Goal: Task Accomplishment & Management: Manage account settings

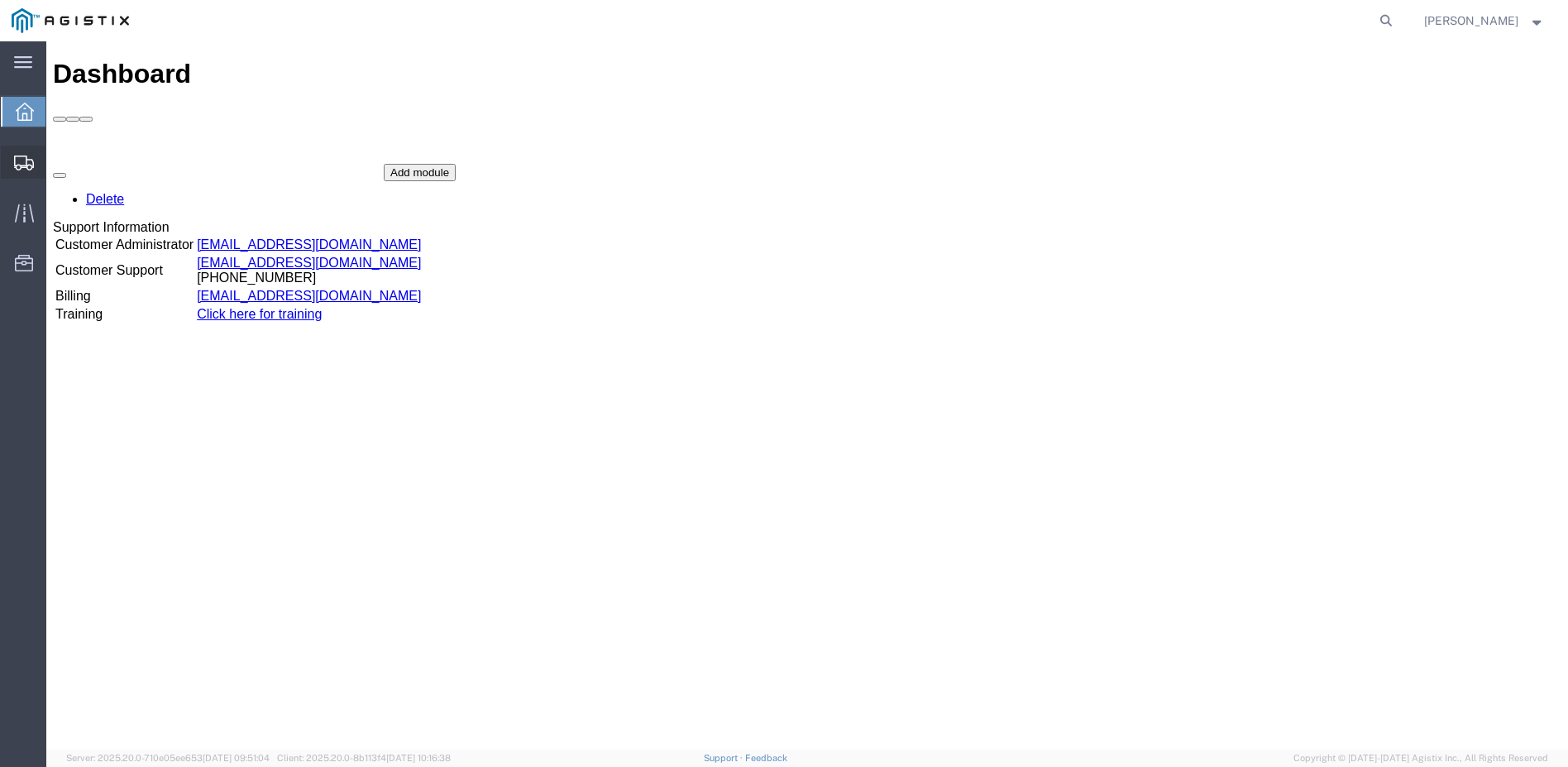
click at [0, 0] on span "Shipment Manager" at bounding box center [0, 0] width 0 height 0
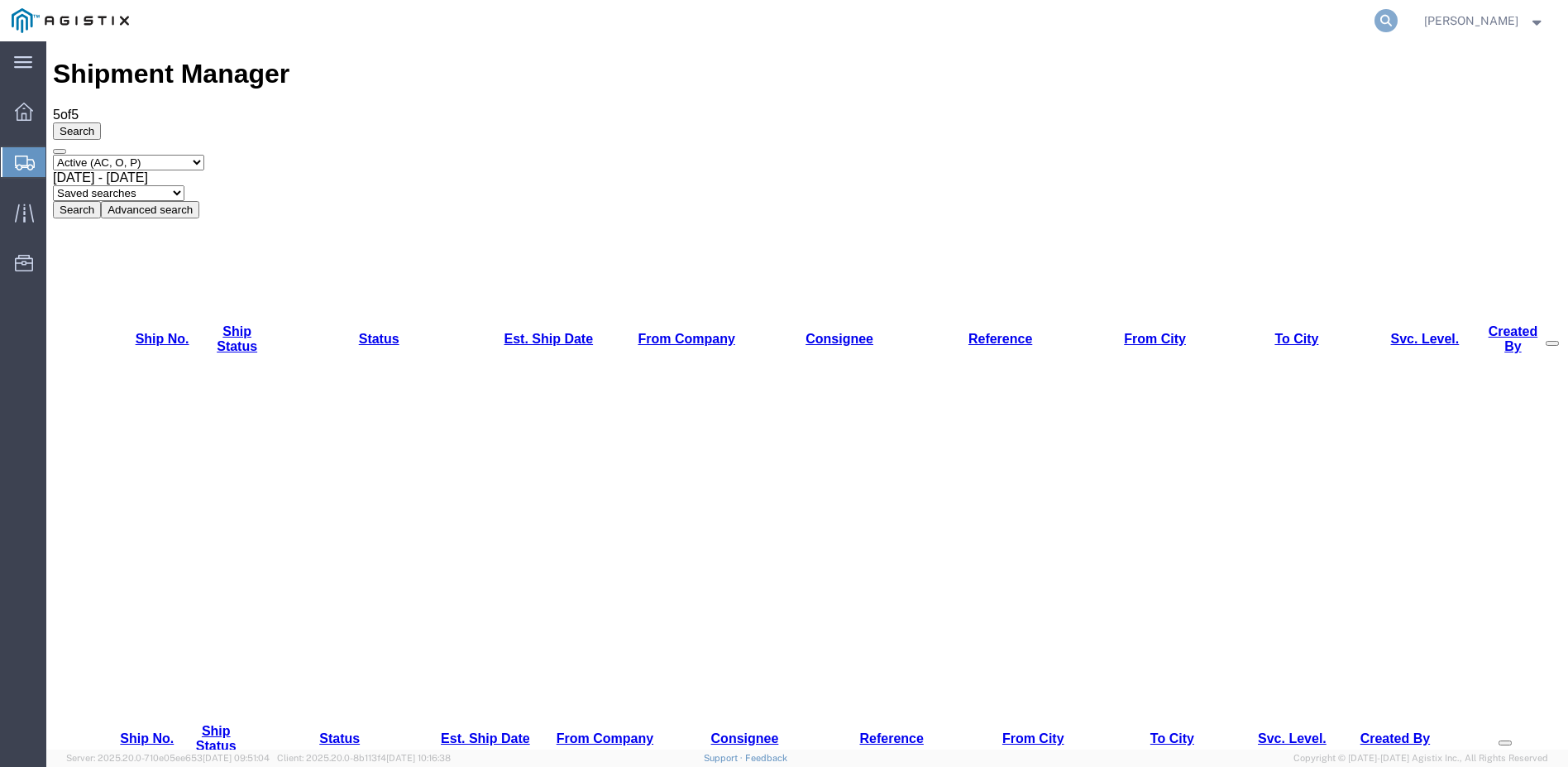
click at [1398, 13] on icon at bounding box center [1386, 21] width 23 height 23
click at [1398, 18] on icon at bounding box center [1386, 21] width 23 height 23
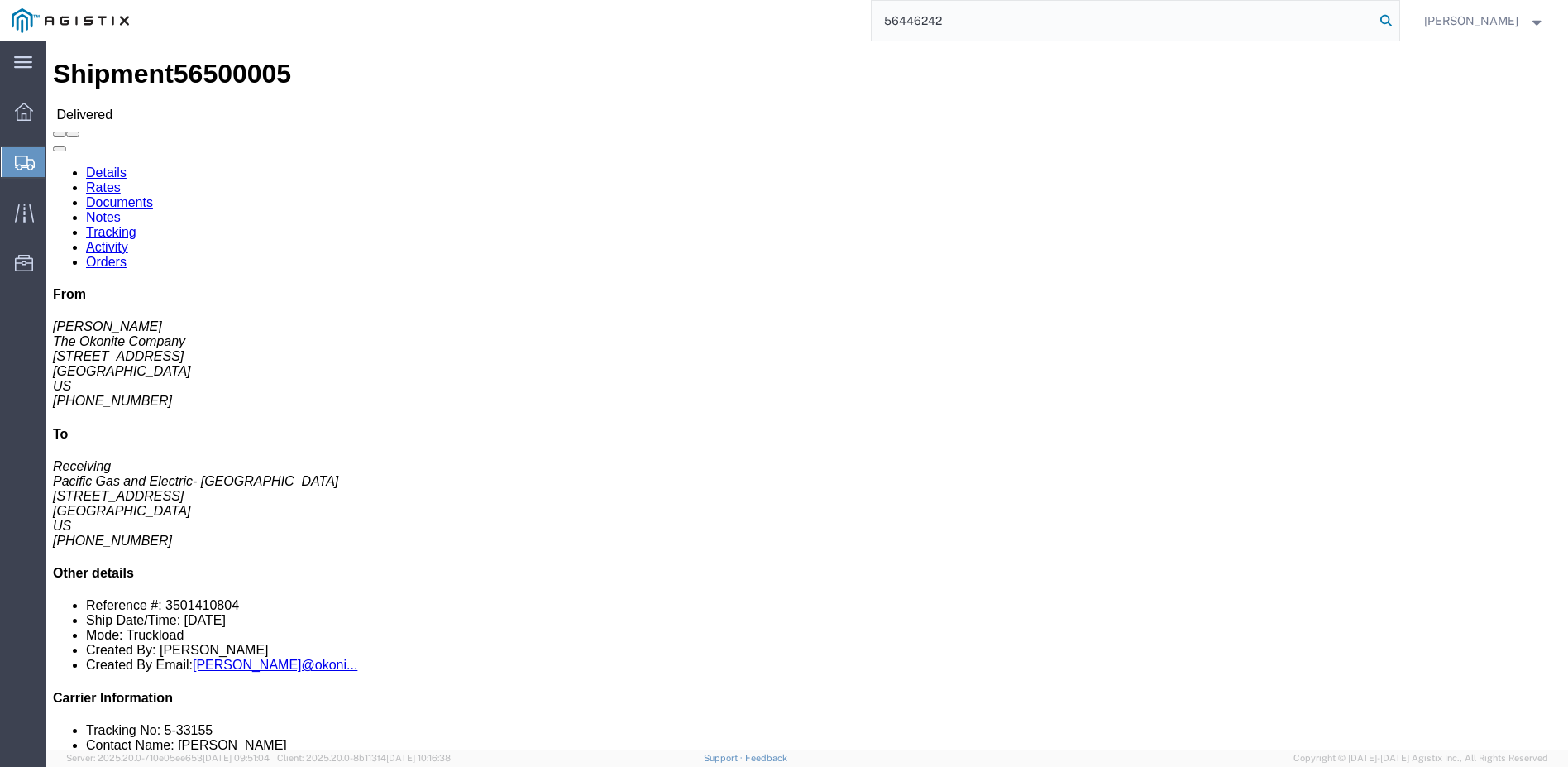
click at [1398, 20] on icon at bounding box center [1386, 21] width 23 height 23
click at [1375, 28] on input "56446242" at bounding box center [1123, 21] width 503 height 39
type input "5"
click at [1398, 23] on icon at bounding box center [1386, 21] width 23 height 23
type input "56940674"
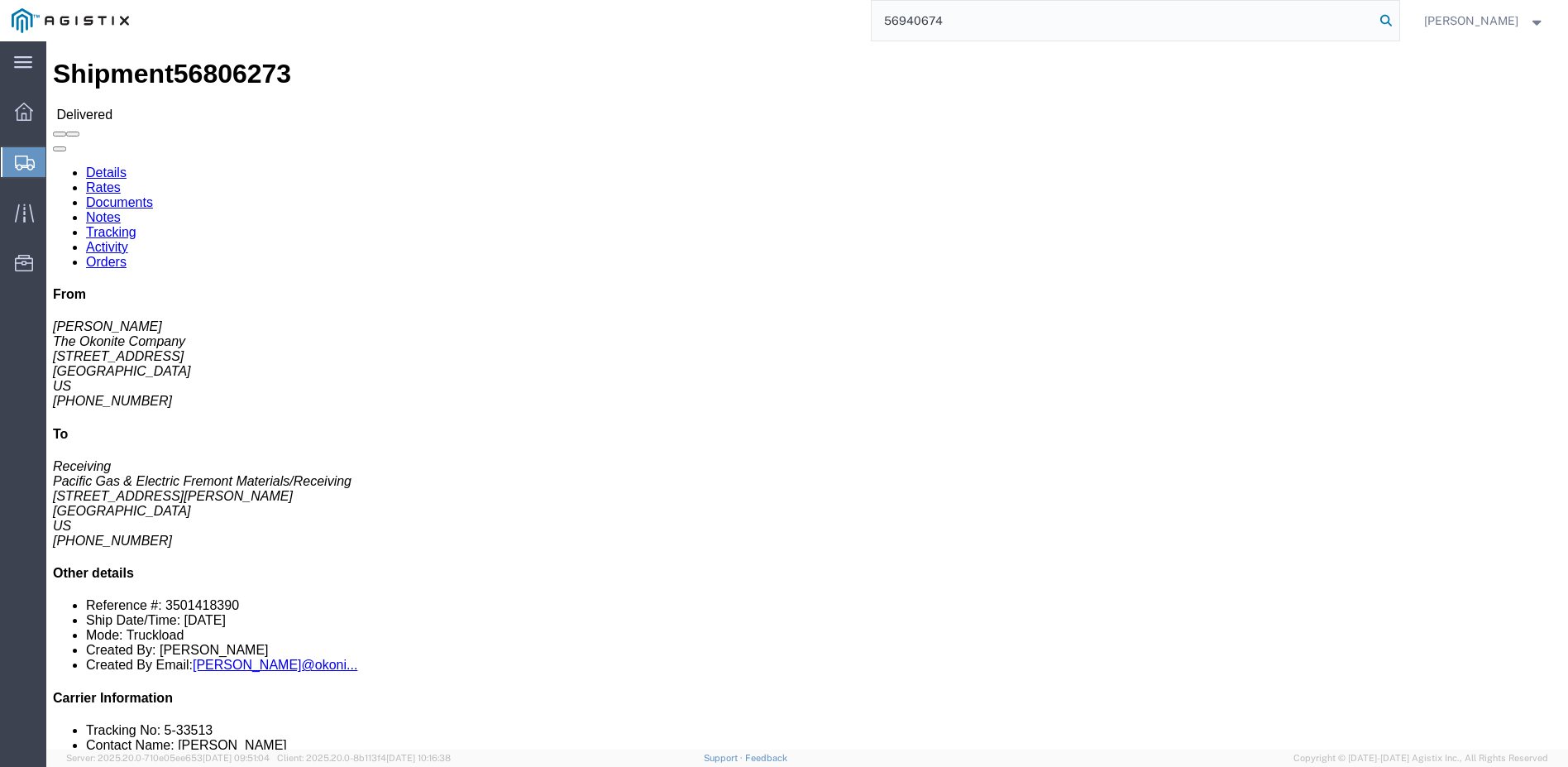
click at [1398, 21] on icon at bounding box center [1386, 21] width 23 height 23
click at [1534, 21] on strong "button" at bounding box center [1537, 20] width 15 height 5
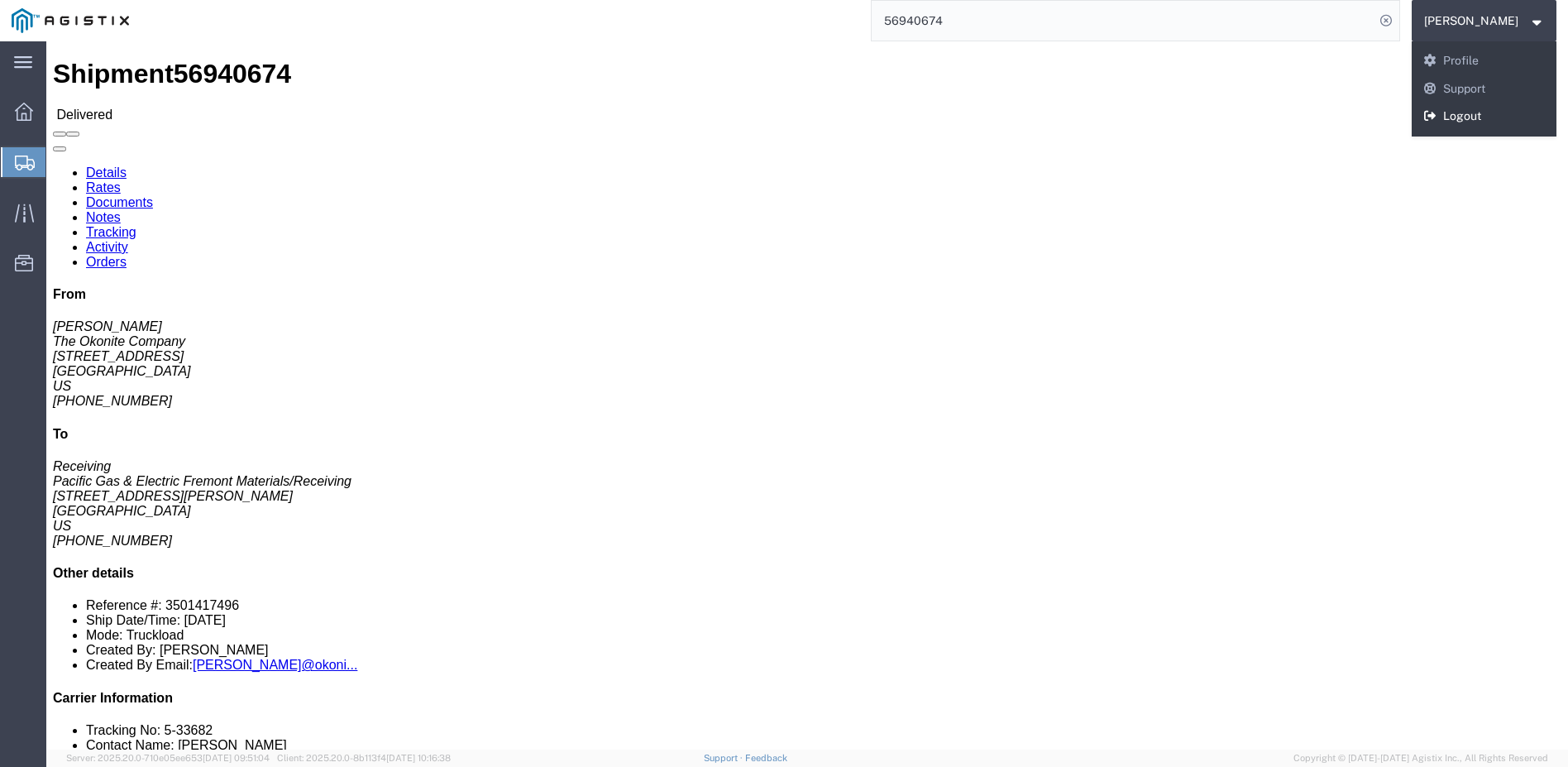
click at [1496, 108] on link "Logout" at bounding box center [1484, 116] width 146 height 28
